Goal: Task Accomplishment & Management: Manage account settings

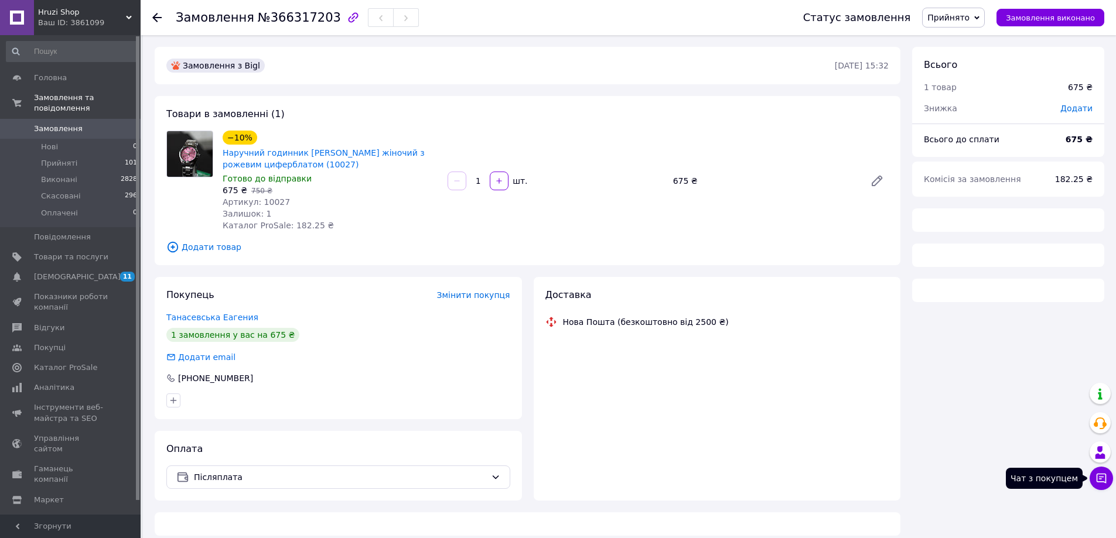
click at [1103, 480] on icon at bounding box center [1102, 479] width 12 height 12
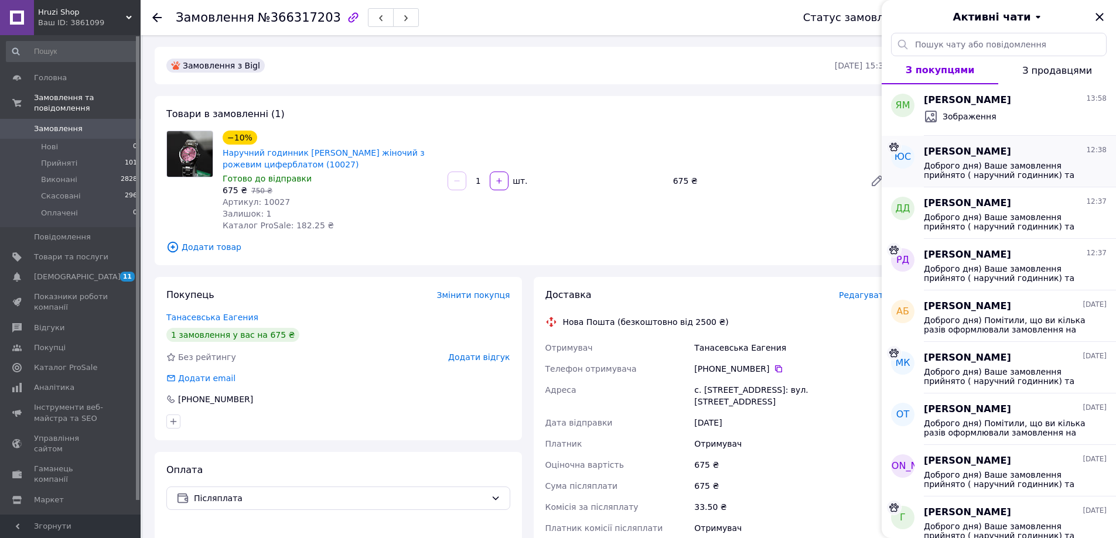
click at [976, 165] on span "Доброго дня) Ваше замовлення прийнято ( наручний годинник) та буде відправлено …" at bounding box center [1007, 170] width 166 height 19
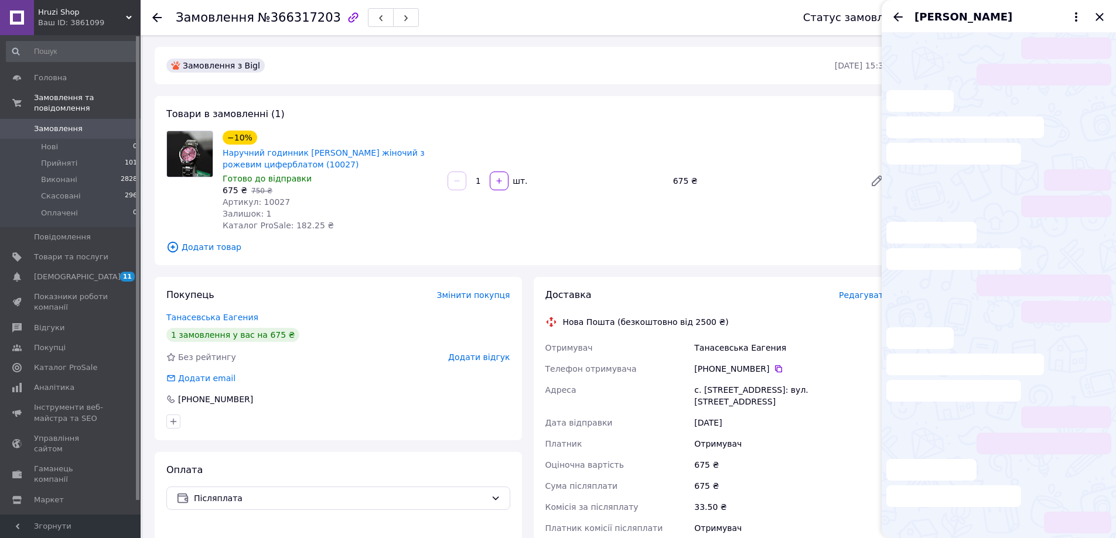
scroll to position [86, 0]
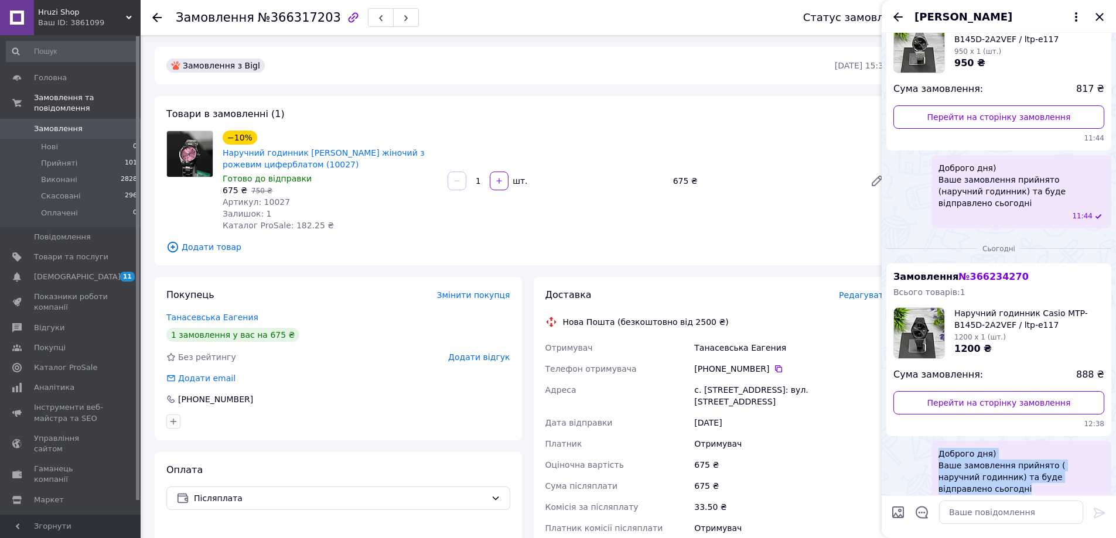
drag, startPoint x: 945, startPoint y: 439, endPoint x: 1116, endPoint y: 464, distance: 172.9
click at [1116, 464] on div "Сьогодні Замовлення № 366234270 Всього товарів: 1 Наручний годинник Casio MTP-B…" at bounding box center [999, 376] width 234 height 286
copy span "Доброго дня) Ваше замовлення прийнято ( наручний годинник) та буде відправлено …"
click at [1103, 19] on icon "Закрити" at bounding box center [1100, 17] width 14 height 14
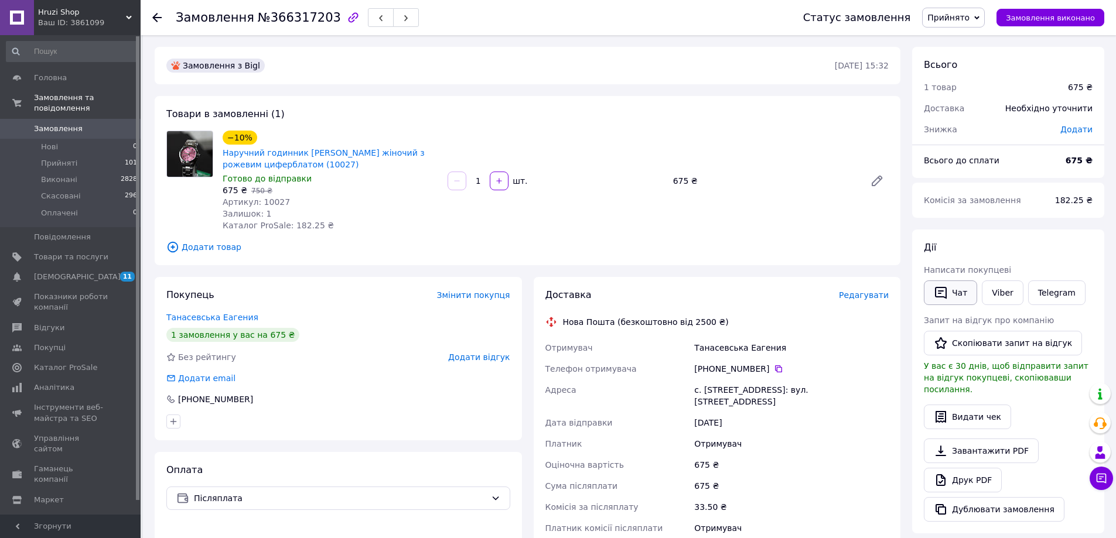
click at [946, 289] on icon "button" at bounding box center [941, 293] width 12 height 12
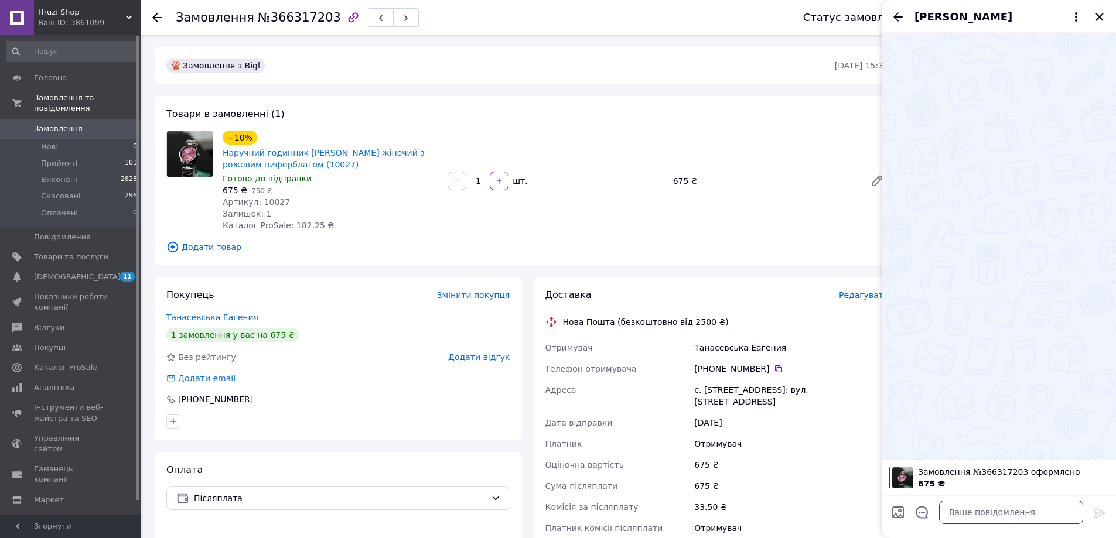
click at [1004, 521] on textarea at bounding box center [1011, 512] width 144 height 23
paste textarea "Доброго дня) Ваше замовлення прийнято ( наручний годинник) та буде відправлено …"
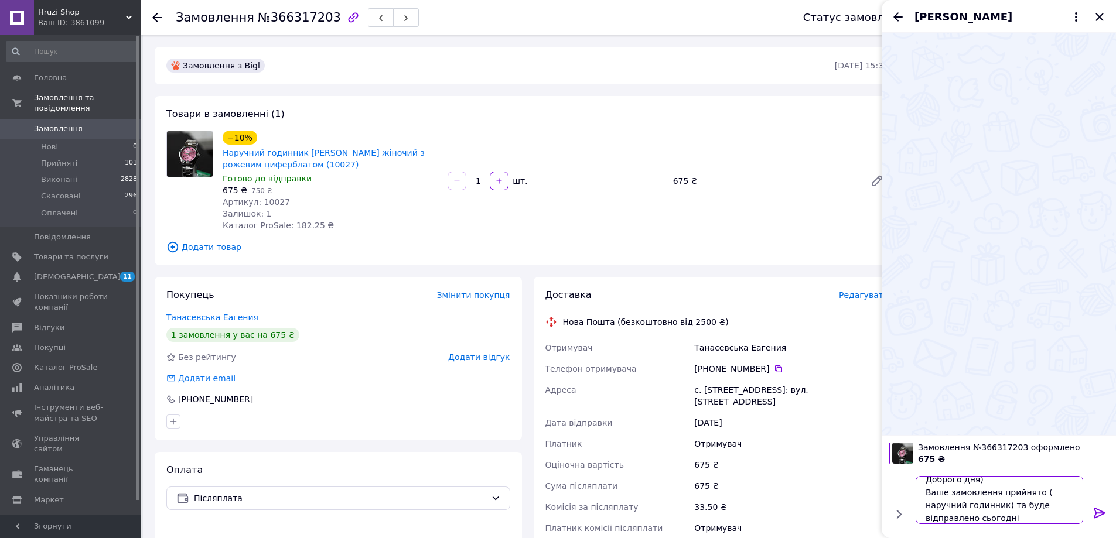
click at [979, 516] on textarea "Доброго дня) Ваше замовлення прийнято ( наручний годинник) та буде відправлено …" at bounding box center [1000, 500] width 168 height 48
type textarea "Доброго дня) Ваше замовлення прийнято ( наручний годинник) та буде відправлено …"
click at [1104, 511] on icon at bounding box center [1100, 513] width 14 height 14
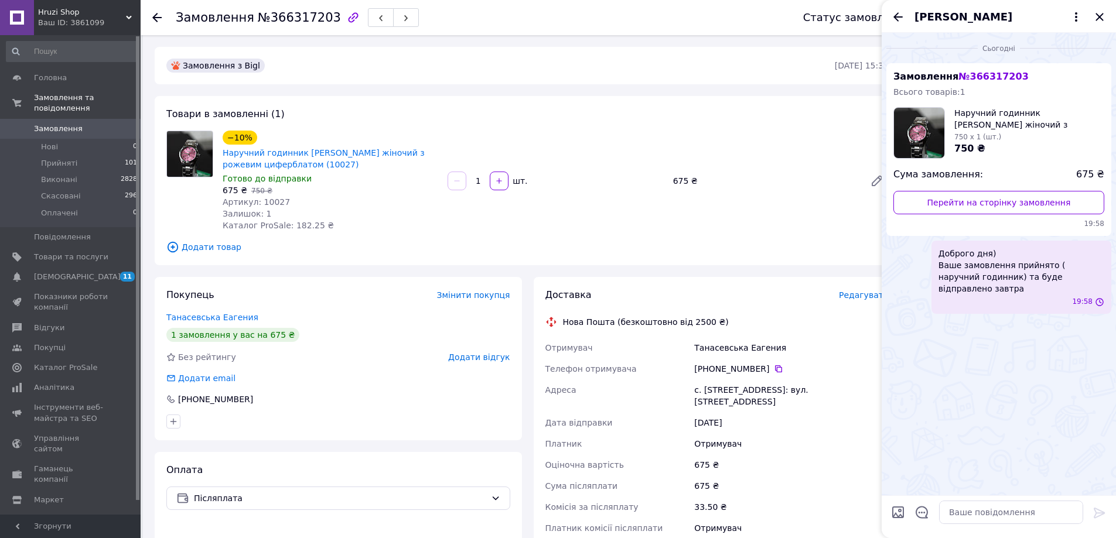
scroll to position [0, 0]
click at [1104, 14] on icon "Закрити" at bounding box center [1100, 17] width 14 height 14
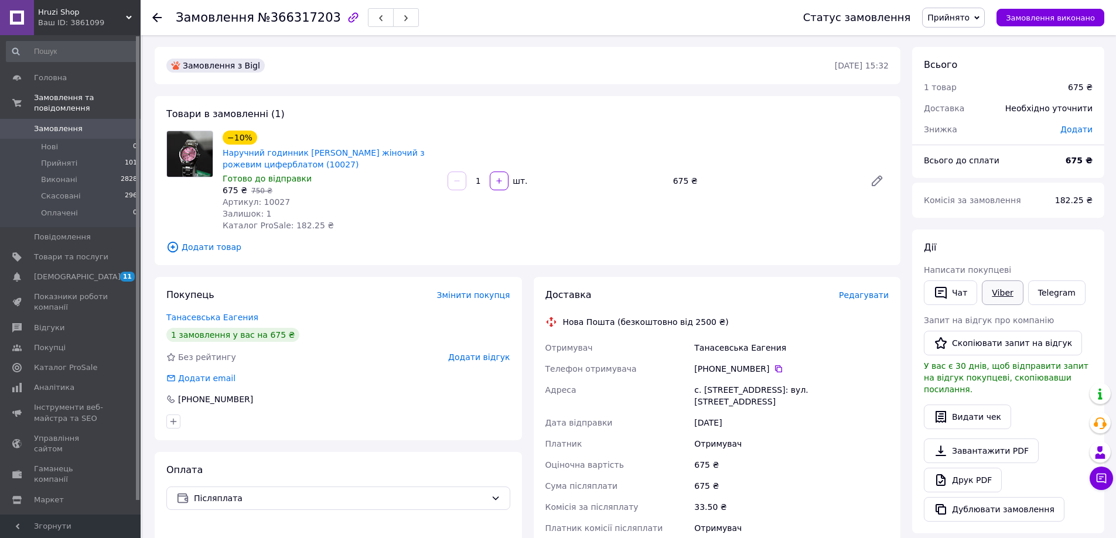
click at [1011, 302] on link "Viber" at bounding box center [1002, 293] width 41 height 25
click at [1007, 299] on link "Viber" at bounding box center [1002, 293] width 41 height 25
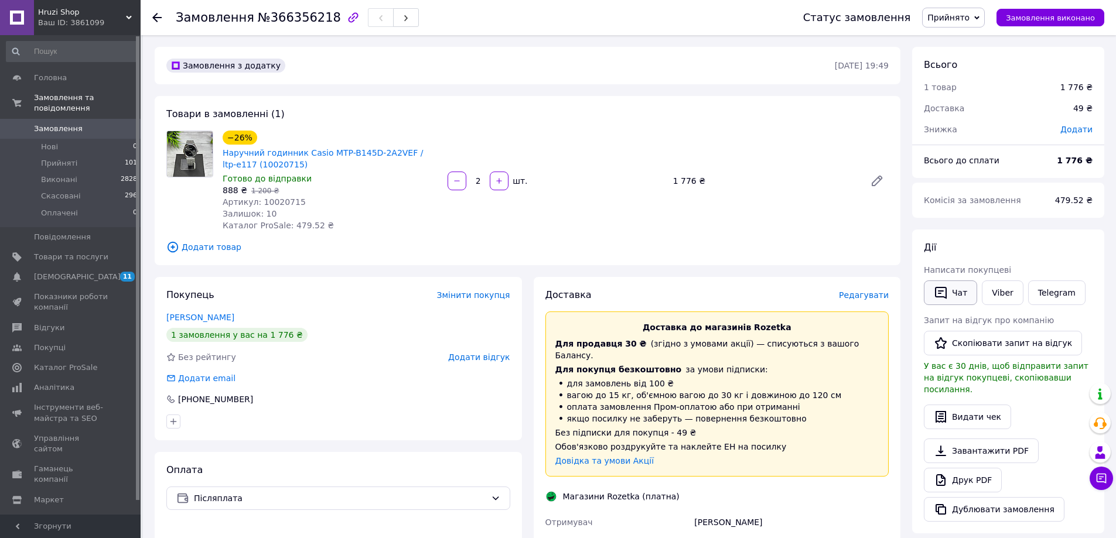
click at [943, 291] on icon "button" at bounding box center [941, 293] width 12 height 12
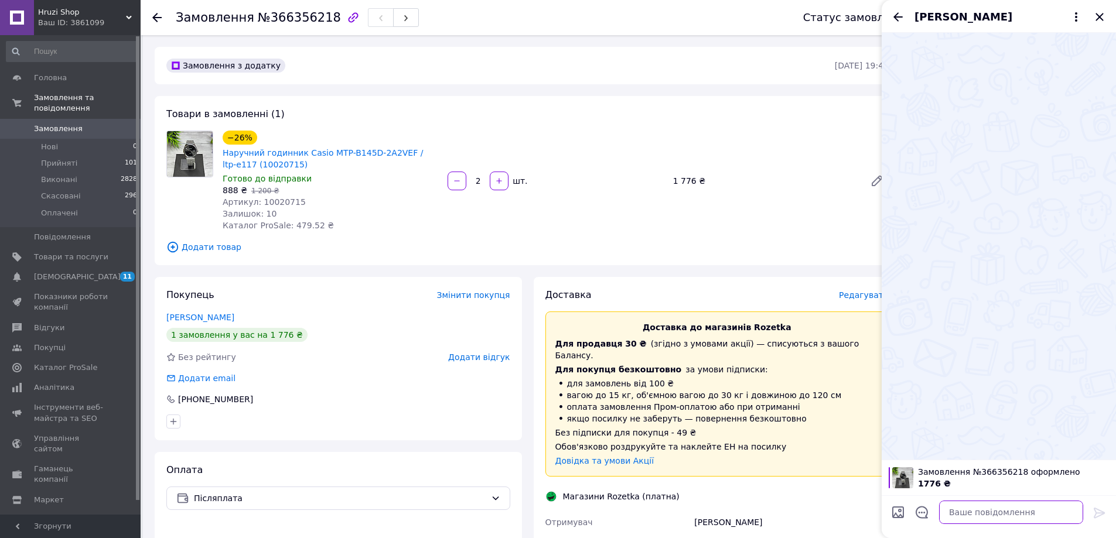
click at [971, 518] on textarea at bounding box center [1011, 512] width 144 height 23
paste textarea "Доброго дня) Ваше замовлення прийнято ( наручний годинник) та буде відправлено …"
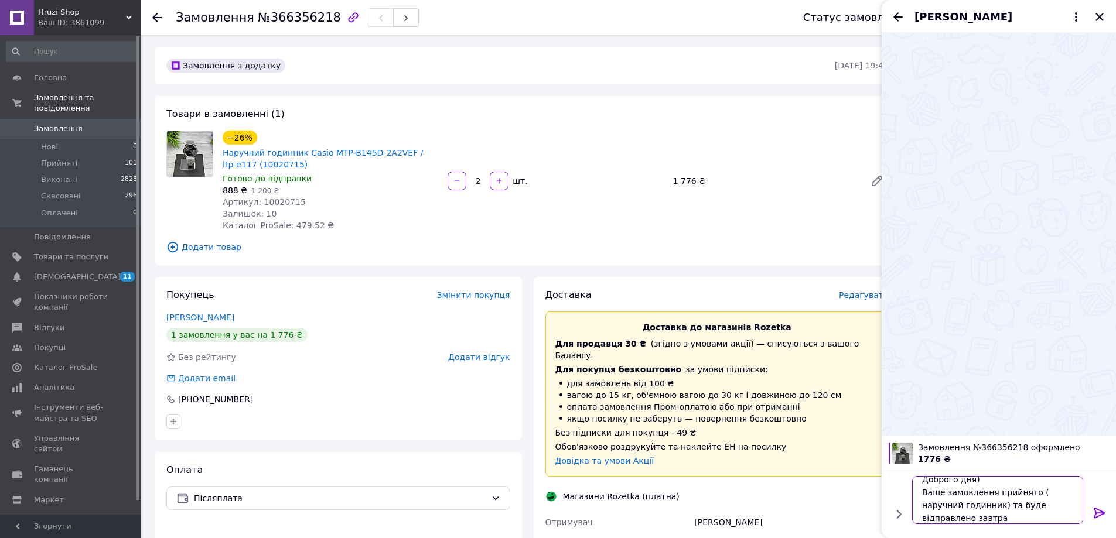
scroll to position [8, 0]
click at [1038, 492] on textarea "Доброго дня) Ваше замовлення прийнято ( наручний годинник) та буде відправлено …" at bounding box center [1000, 500] width 168 height 48
drag, startPoint x: 954, startPoint y: 505, endPoint x: 960, endPoint y: 503, distance: 6.0
click at [960, 503] on textarea "Доброго дня) Ваше замовлення прийнято ( 2 наручний годинник) та буде відправлен…" at bounding box center [1000, 500] width 168 height 48
drag, startPoint x: 964, startPoint y: 503, endPoint x: 955, endPoint y: 505, distance: 8.9
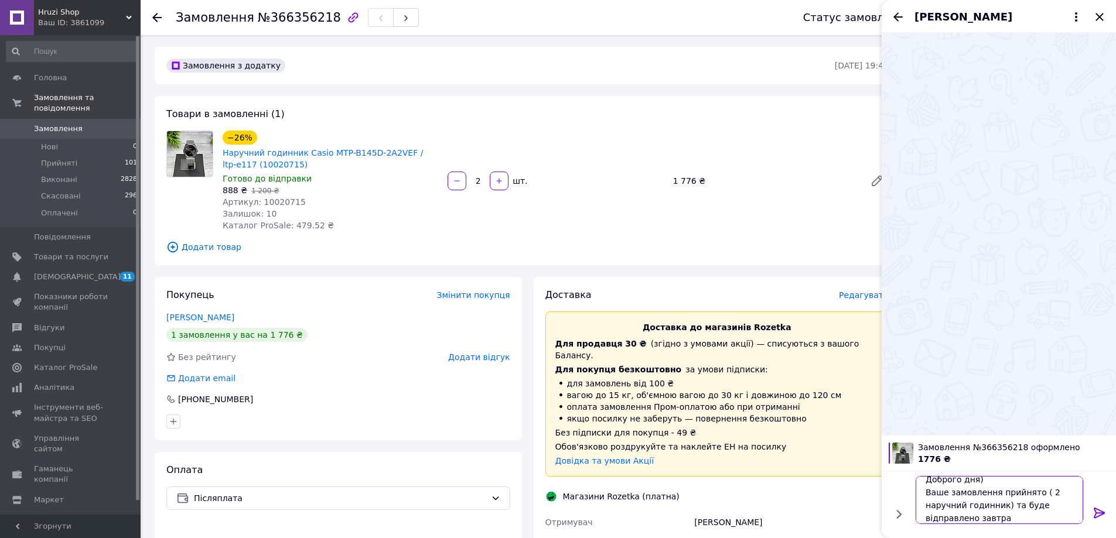
click at [955, 505] on textarea "Доброго дня) Ваше замовлення прийнято ( 2 наручний годинник) та буде відправлен…" at bounding box center [1000, 500] width 168 height 48
click at [992, 503] on textarea "Доброго дня) Ваше замовлення прийнято ( 2 наручні годинник) та буде відправлено…" at bounding box center [1000, 500] width 168 height 48
click at [1007, 516] on textarea "Доброго дня) Ваше замовлення прийнято ( 2 наручні годинники) та буде відправлен…" at bounding box center [1000, 500] width 168 height 48
type textarea "Доброго дня) Ваше замовлення прийнято ( 2 наручні годинники) та буде відправлен…"
click at [972, 311] on div at bounding box center [999, 234] width 234 height 403
